Goal: Information Seeking & Learning: Compare options

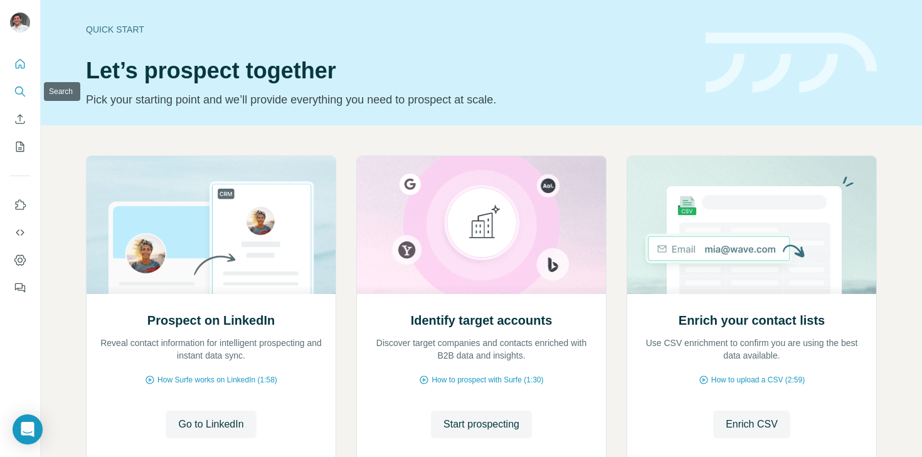
click at [20, 94] on icon "Search" at bounding box center [19, 91] width 8 height 8
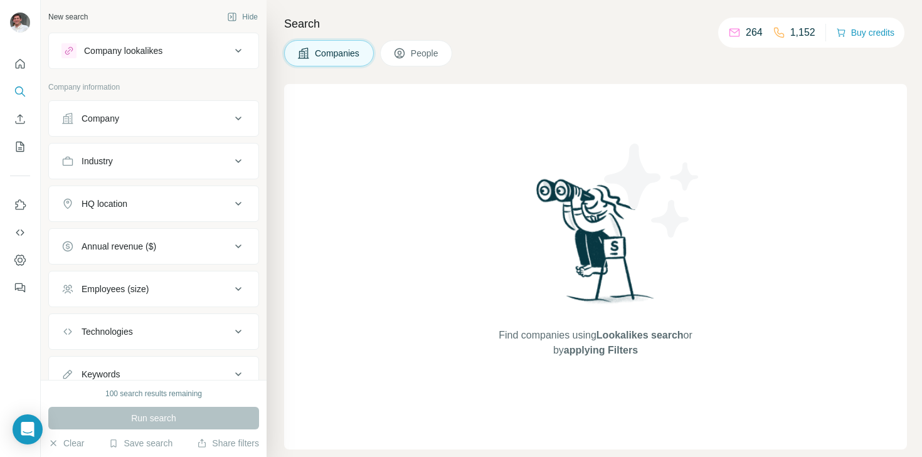
click at [155, 48] on div "Company lookalikes" at bounding box center [123, 51] width 78 height 13
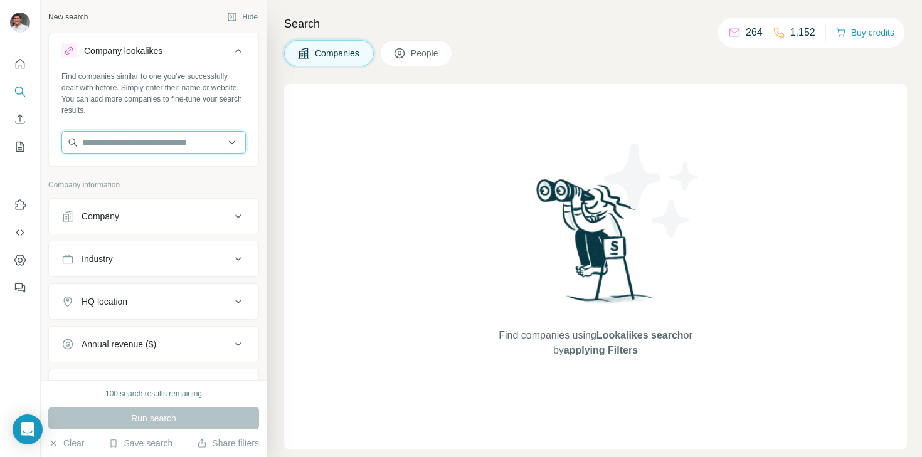
click at [147, 148] on input "text" at bounding box center [153, 142] width 184 height 23
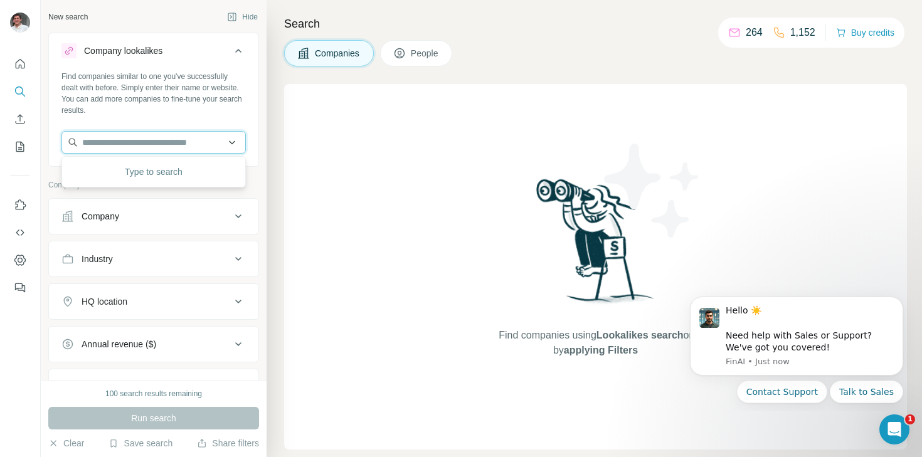
click at [140, 139] on input "text" at bounding box center [153, 142] width 184 height 23
paste input "**********"
drag, startPoint x: 112, startPoint y: 143, endPoint x: 78, endPoint y: 139, distance: 34.1
click at [78, 139] on input "**********" at bounding box center [153, 142] width 184 height 23
drag, startPoint x: 195, startPoint y: 146, endPoint x: 66, endPoint y: 133, distance: 129.9
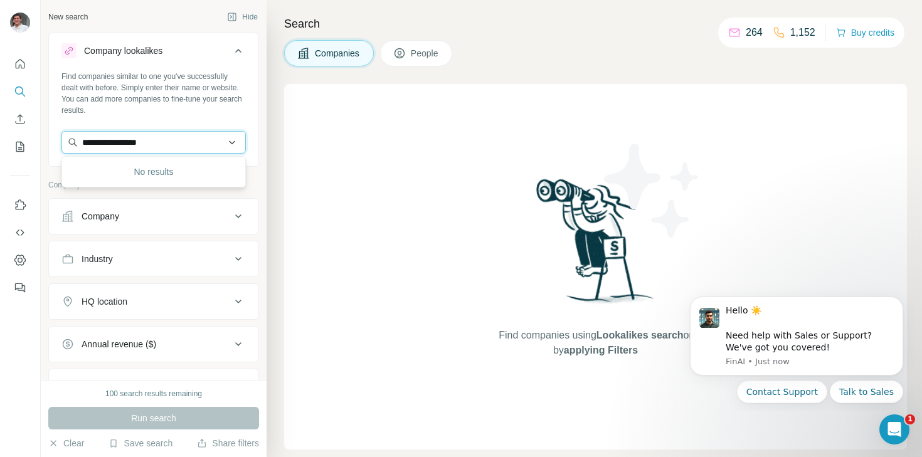
click at [66, 133] on input "**********" at bounding box center [153, 142] width 184 height 23
paste input "**********"
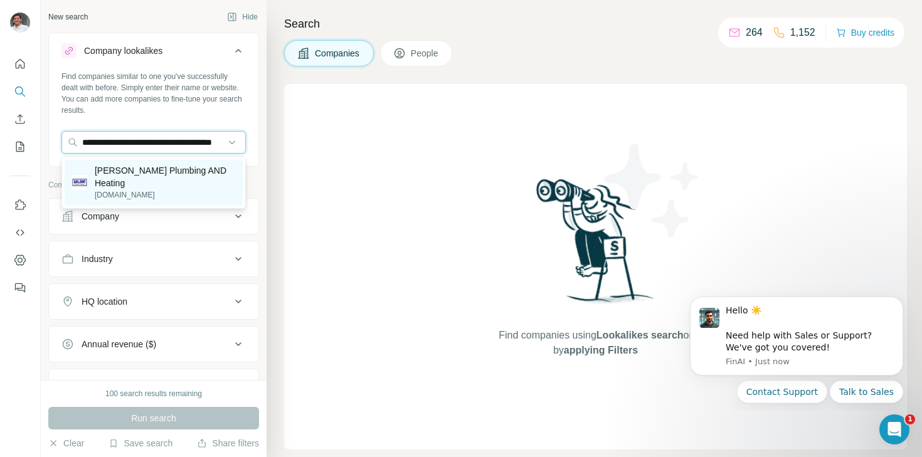
type input "**********"
click at [139, 175] on p "[PERSON_NAME] Plumbing AND Heating" at bounding box center [165, 176] width 141 height 25
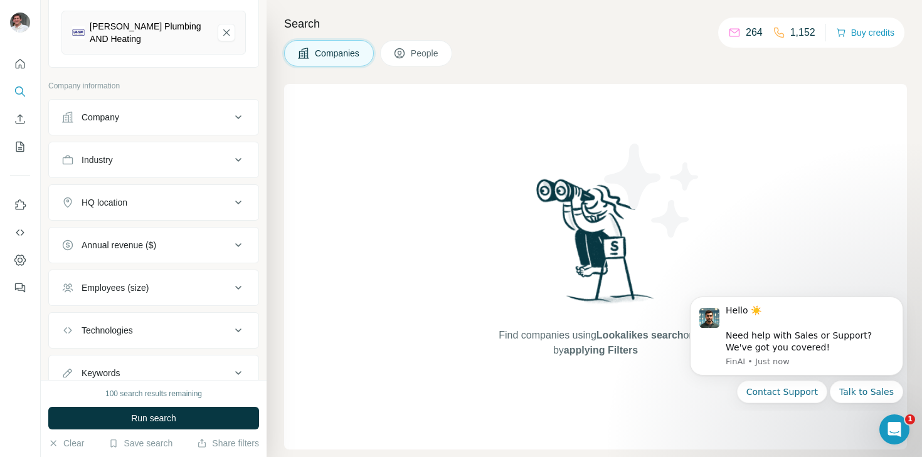
scroll to position [157, 0]
click at [174, 115] on div "Company" at bounding box center [145, 116] width 169 height 13
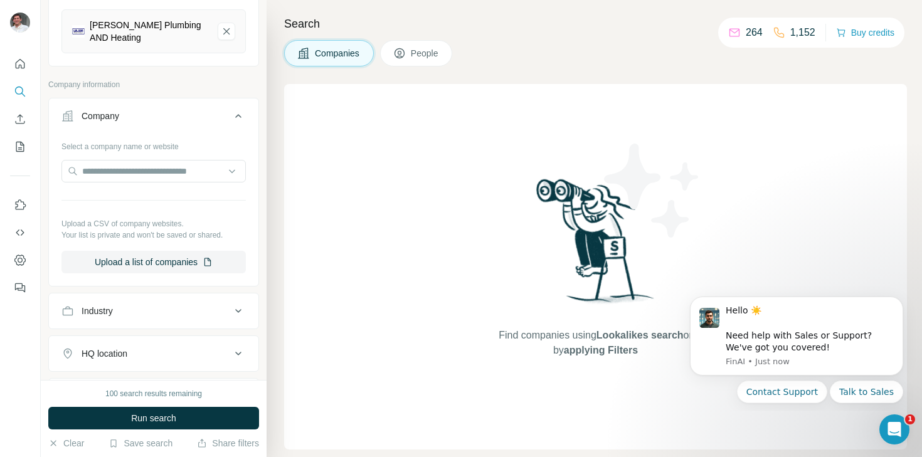
click at [174, 115] on div "Company" at bounding box center [145, 116] width 169 height 13
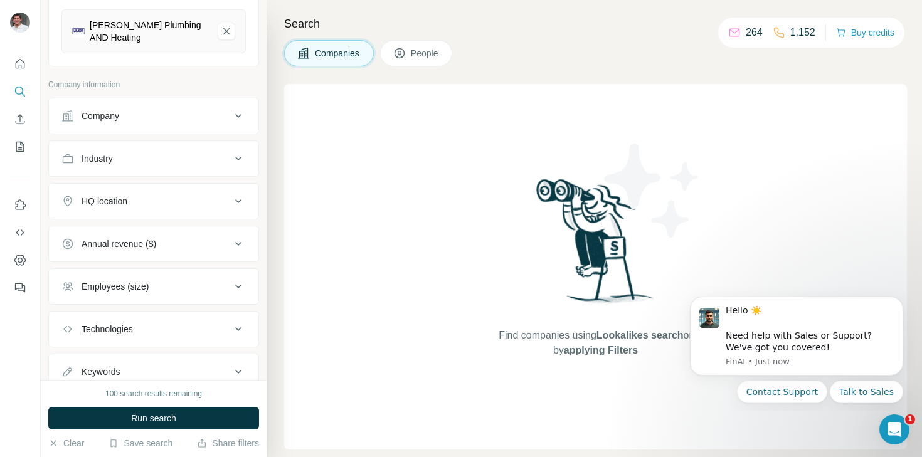
click at [172, 169] on button "Industry" at bounding box center [154, 159] width 210 height 30
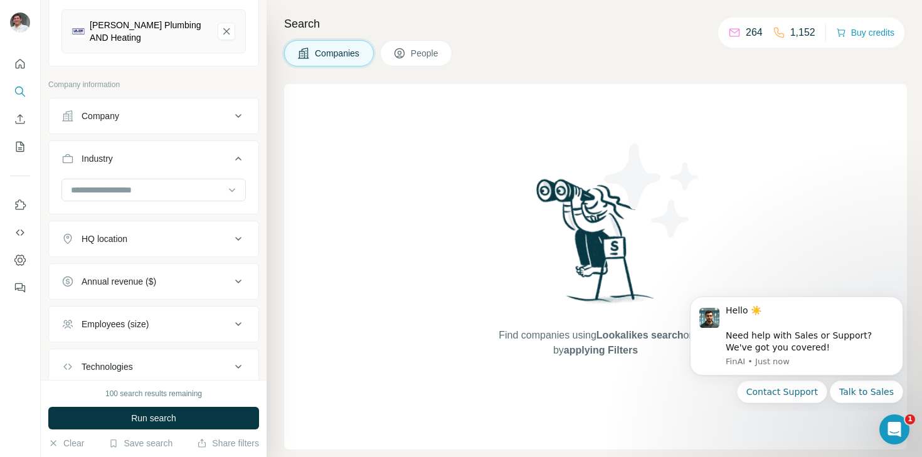
click at [178, 160] on div "Industry" at bounding box center [145, 158] width 169 height 13
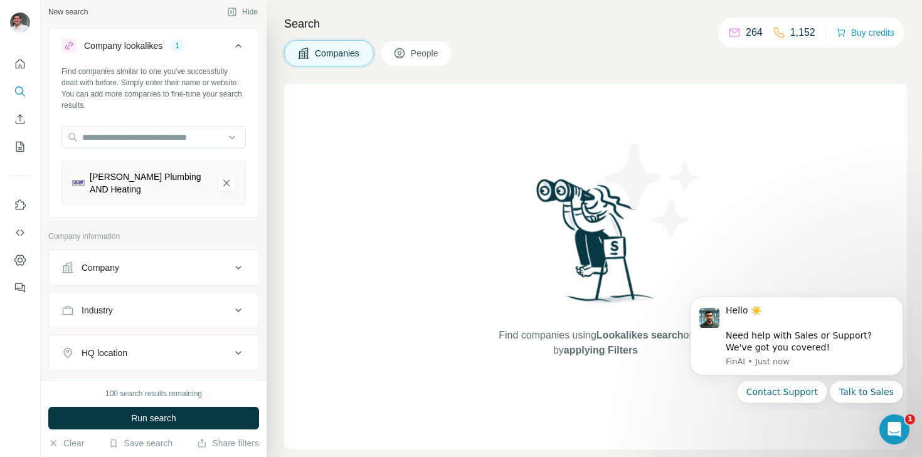
scroll to position [0, 0]
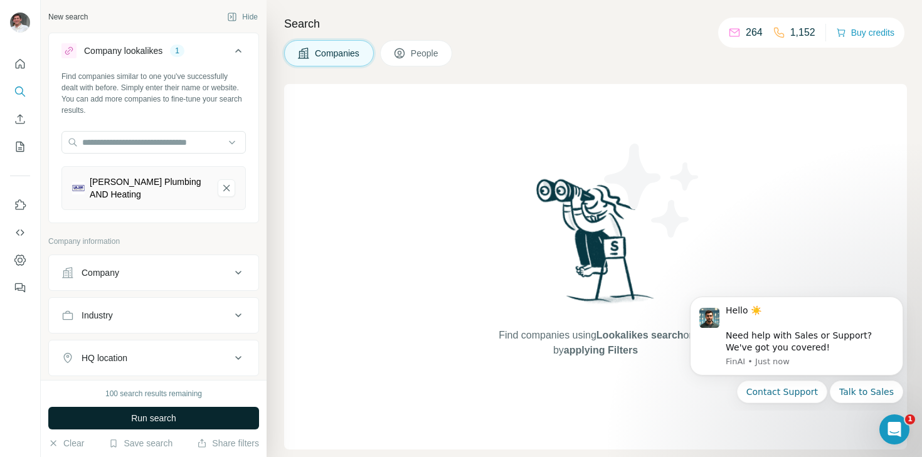
click at [171, 420] on span "Run search" at bounding box center [153, 418] width 45 height 13
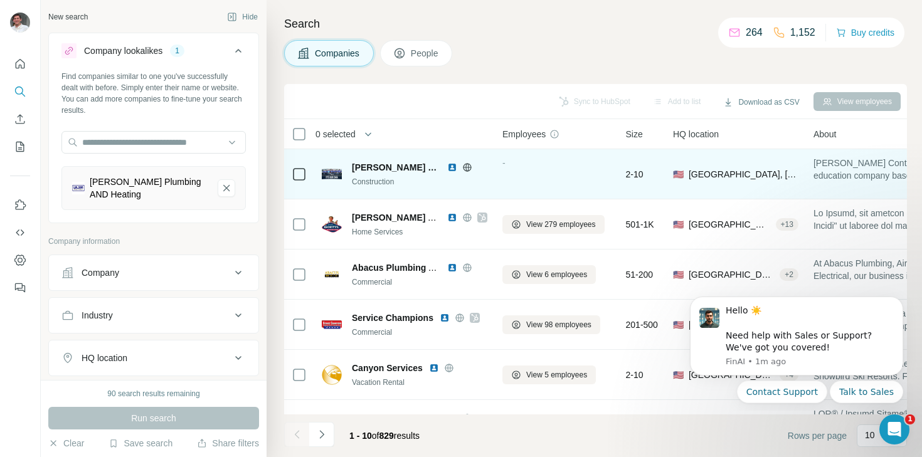
click at [463, 167] on icon at bounding box center [467, 167] width 8 height 1
drag, startPoint x: 626, startPoint y: 177, endPoint x: 647, endPoint y: 177, distance: 21.3
click at [647, 177] on td "2-10" at bounding box center [642, 174] width 47 height 50
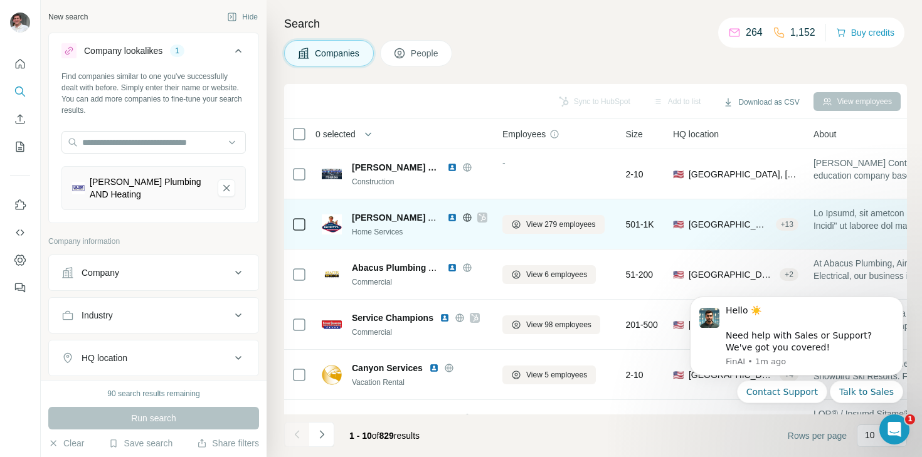
click at [481, 217] on icon at bounding box center [483, 218] width 8 height 10
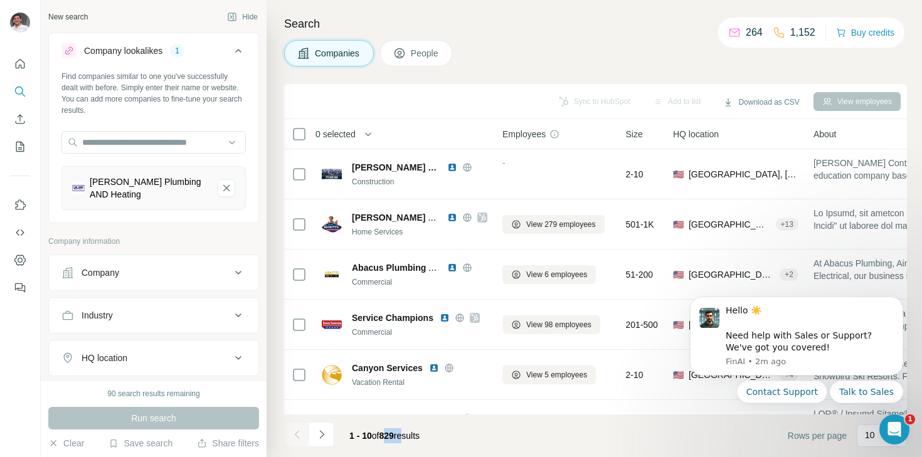
drag, startPoint x: 387, startPoint y: 437, endPoint x: 415, endPoint y: 437, distance: 28.2
click at [415, 437] on span "1 - 10 of 829 results" at bounding box center [385, 436] width 70 height 10
click at [467, 439] on footer "1 - 10 of 829 results Rows per page 10" at bounding box center [595, 436] width 623 height 43
click at [871, 441] on p "10" at bounding box center [870, 435] width 10 height 13
click at [899, 300] on icon "Dismiss notification" at bounding box center [899, 301] width 4 height 4
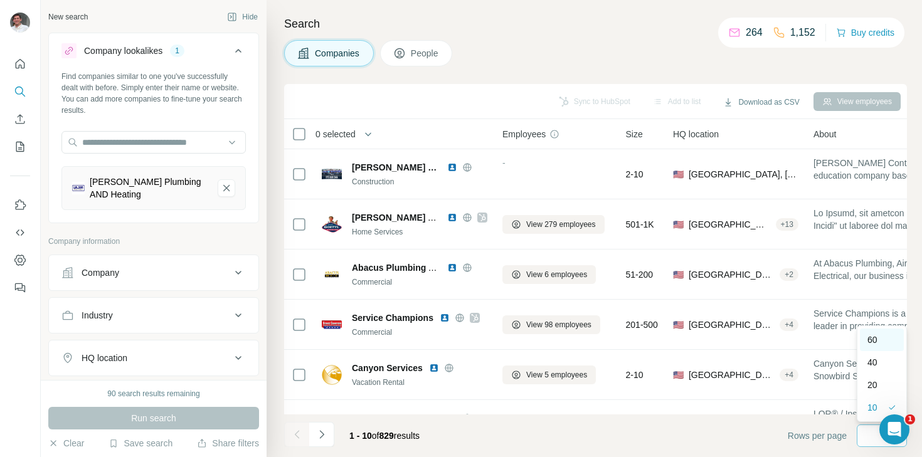
click at [868, 340] on p "60" at bounding box center [873, 340] width 10 height 13
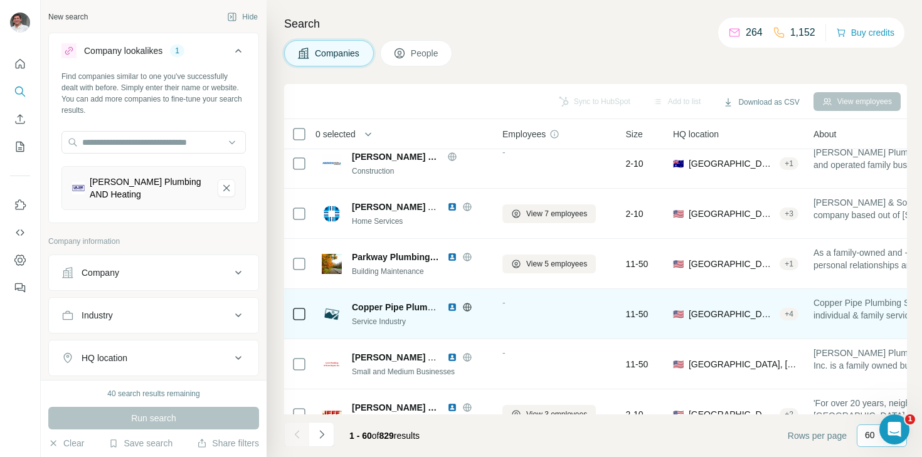
scroll to position [2747, 0]
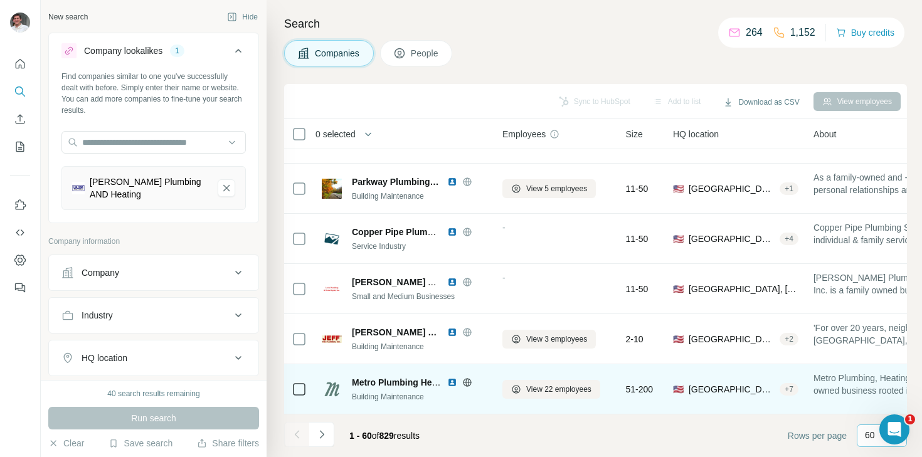
click at [467, 384] on icon at bounding box center [467, 383] width 10 height 10
click at [451, 385] on img at bounding box center [452, 383] width 10 height 10
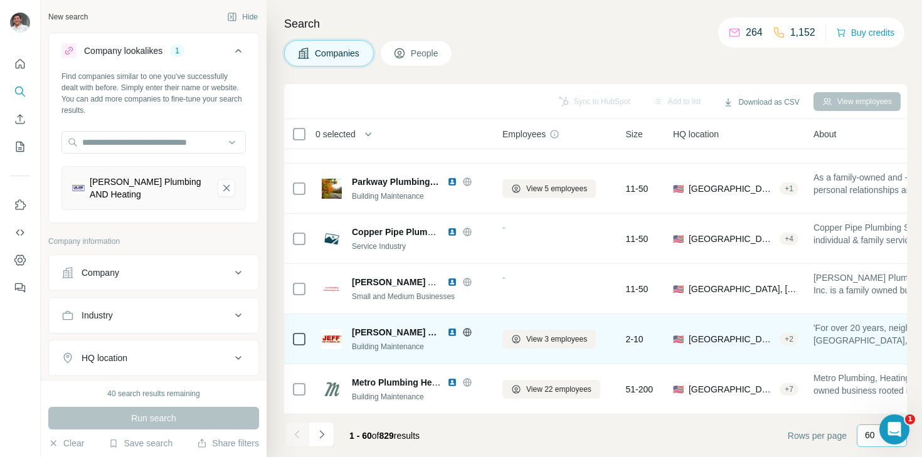
click at [466, 334] on icon at bounding box center [467, 332] width 3 height 8
